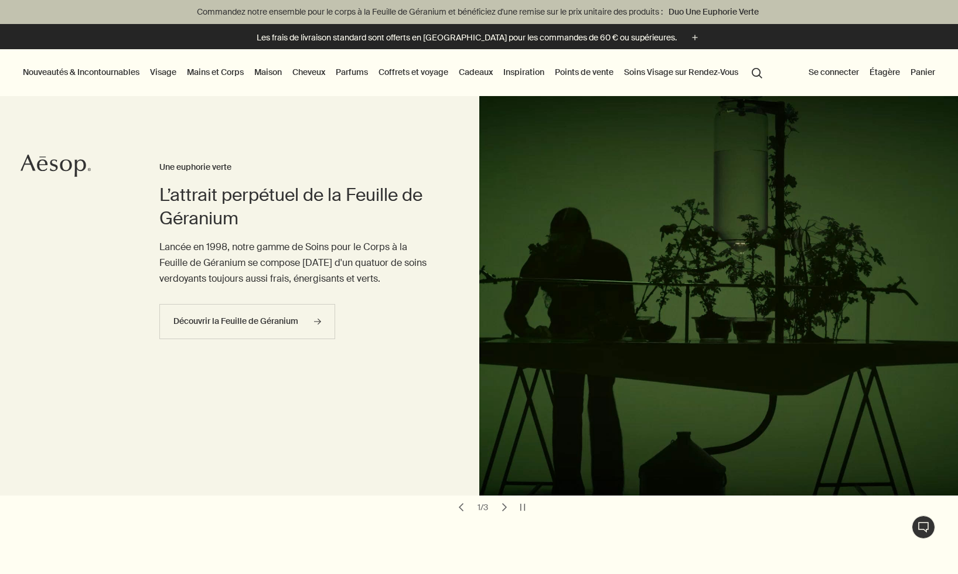
click at [165, 73] on link "Visage" at bounding box center [163, 71] width 31 height 15
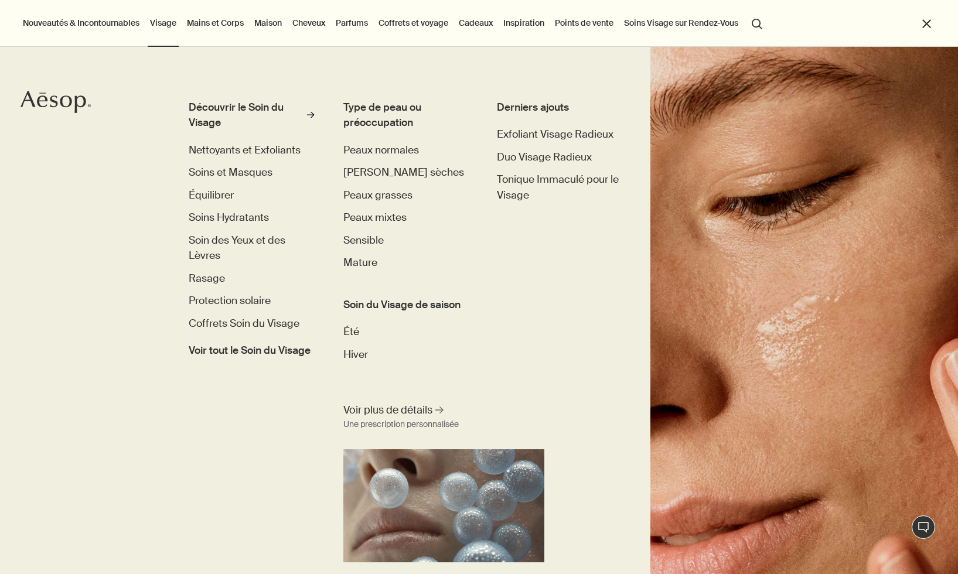
click at [223, 28] on link "Mains et Corps" at bounding box center [214, 22] width 61 height 15
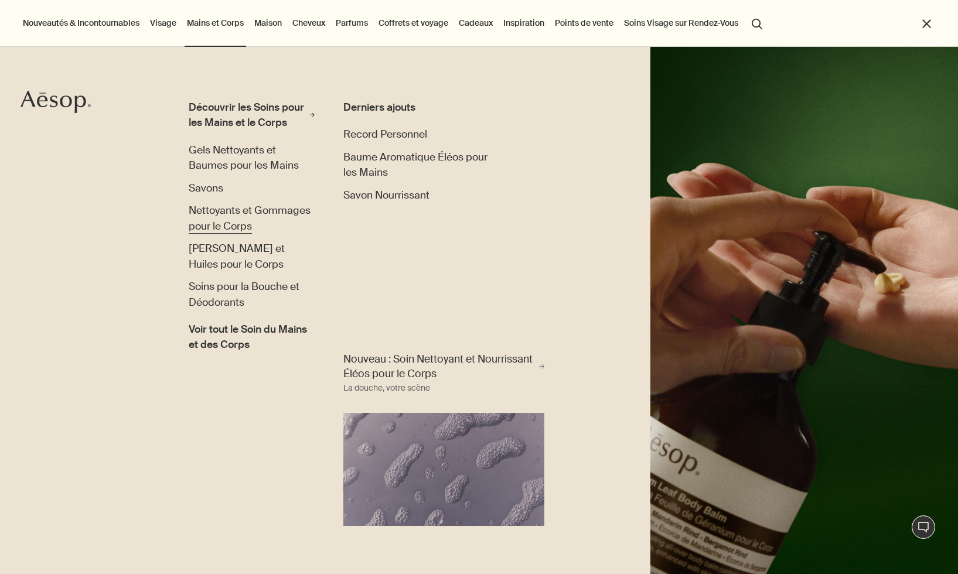
click at [213, 214] on span "Nettoyants et Gommages pour le Corps" at bounding box center [250, 218] width 122 height 28
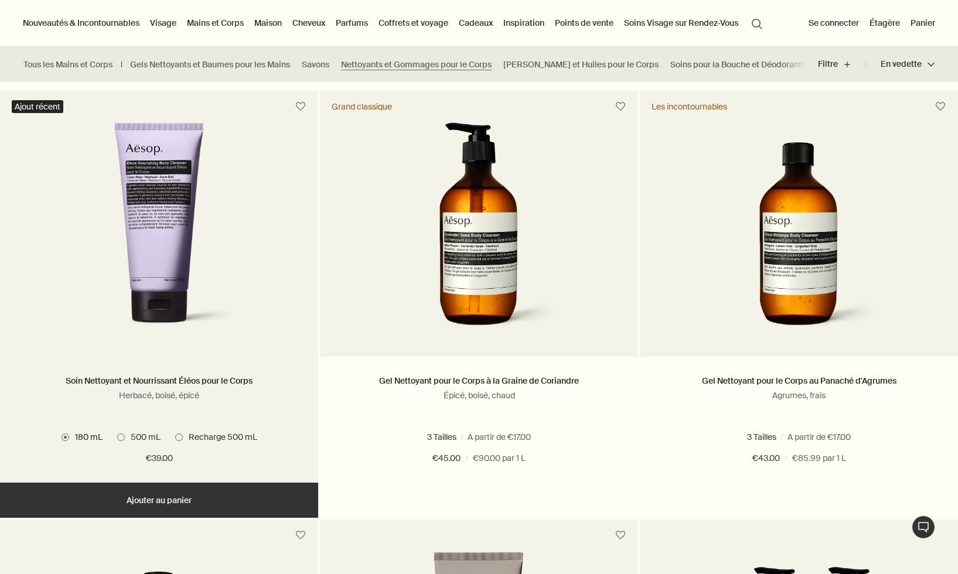
scroll to position [733, 0]
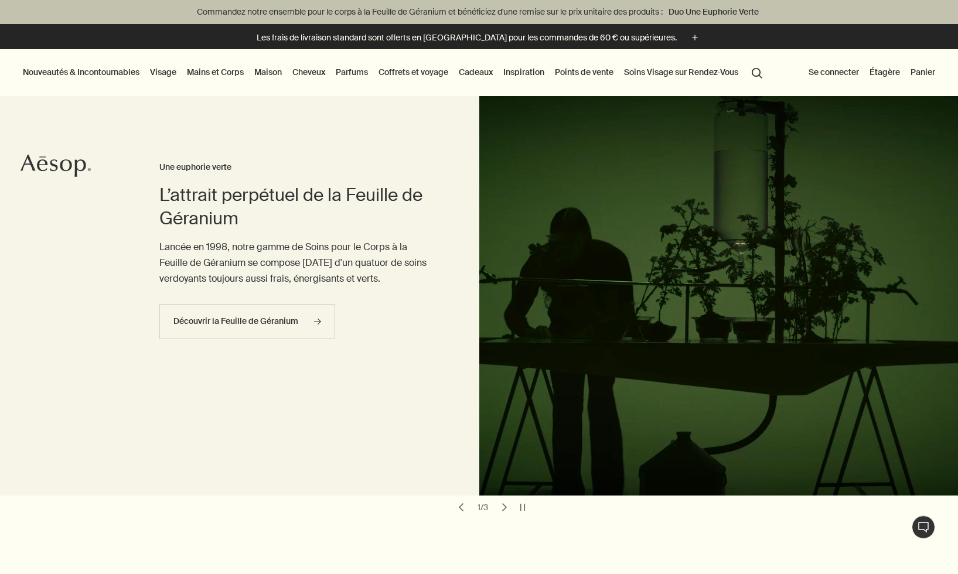
click at [271, 73] on link "Maison" at bounding box center [268, 71] width 32 height 15
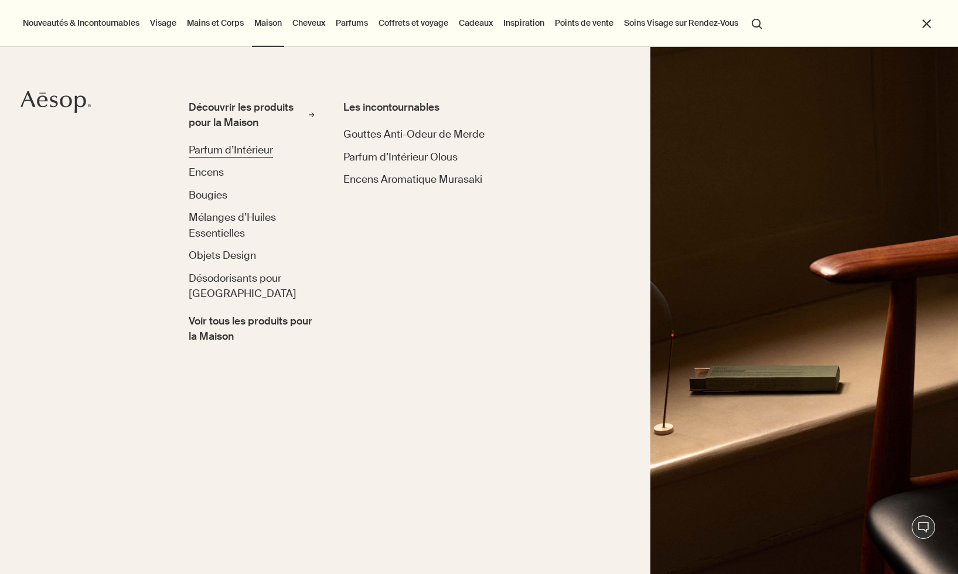
click at [227, 152] on span "Parfum d’Intérieur" at bounding box center [231, 149] width 84 height 13
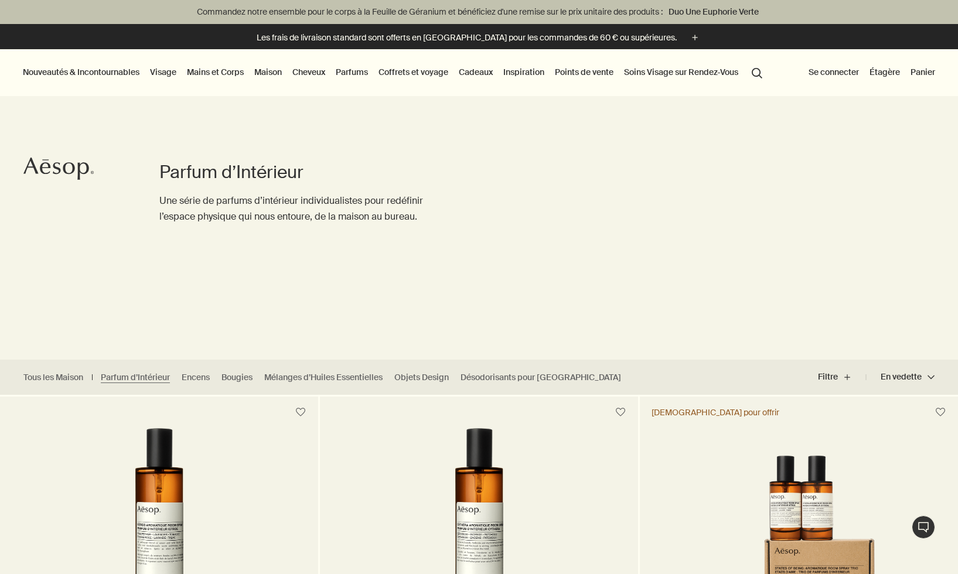
click at [319, 73] on link "Cheveux" at bounding box center [308, 71] width 37 height 15
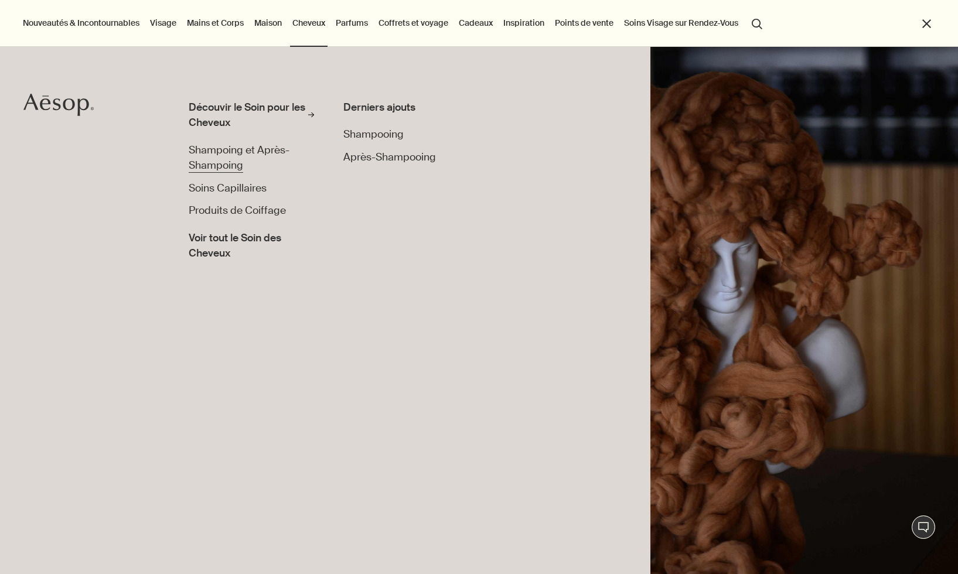
click at [264, 152] on span "Shampoing et Après-Shampoing" at bounding box center [239, 157] width 101 height 28
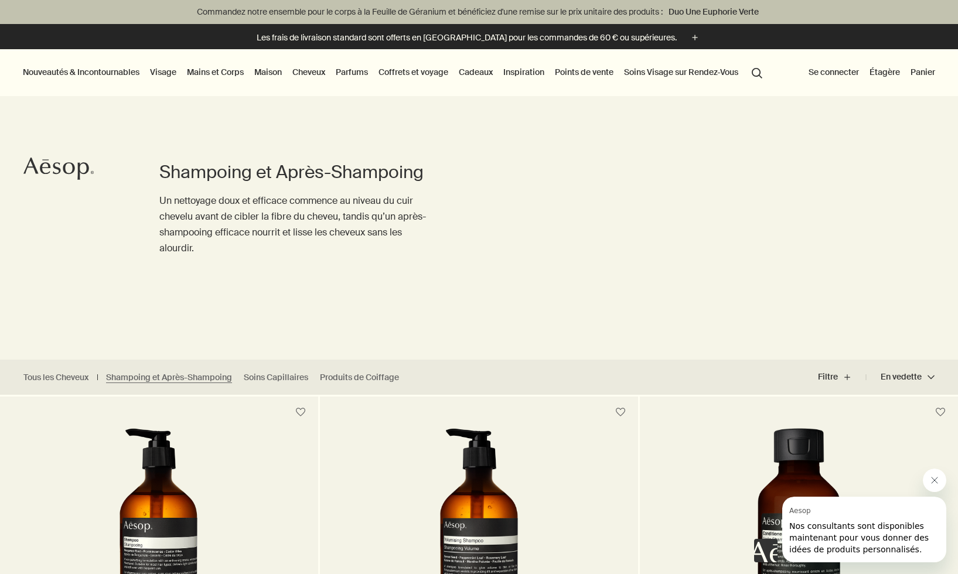
click at [354, 73] on link "Parfums" at bounding box center [351, 71] width 37 height 15
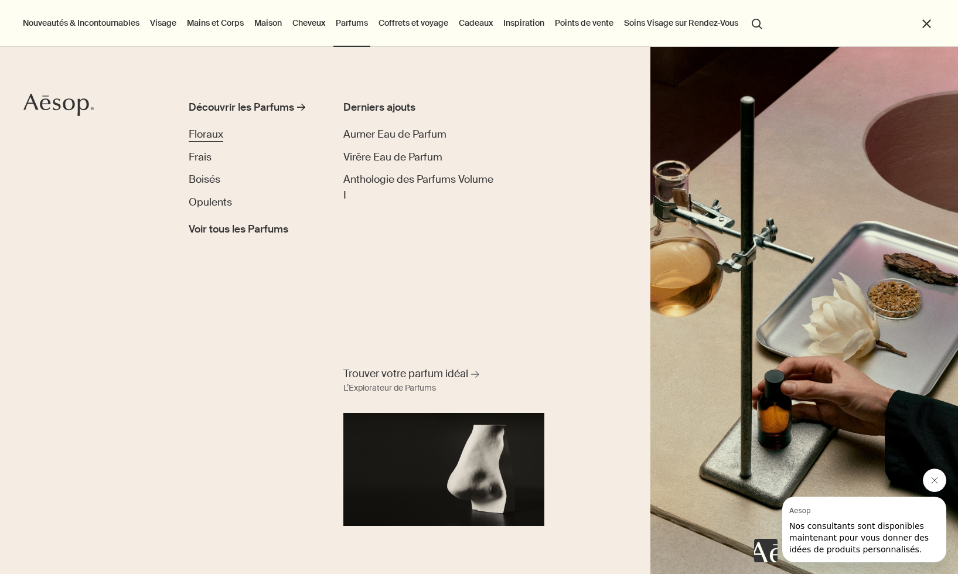
click at [214, 133] on span "Floraux" at bounding box center [206, 134] width 35 height 13
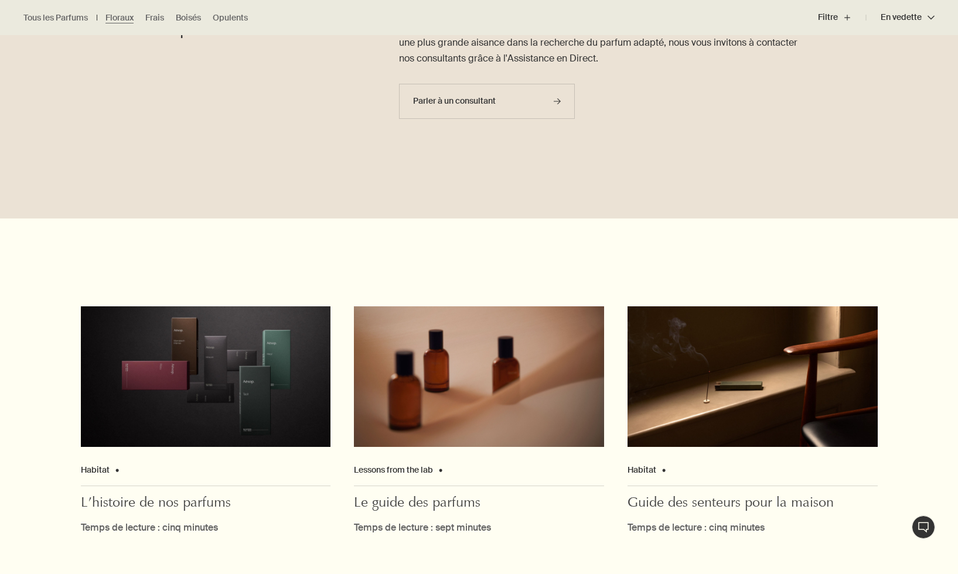
scroll to position [1709, 0]
